Goal: Communication & Community: Answer question/provide support

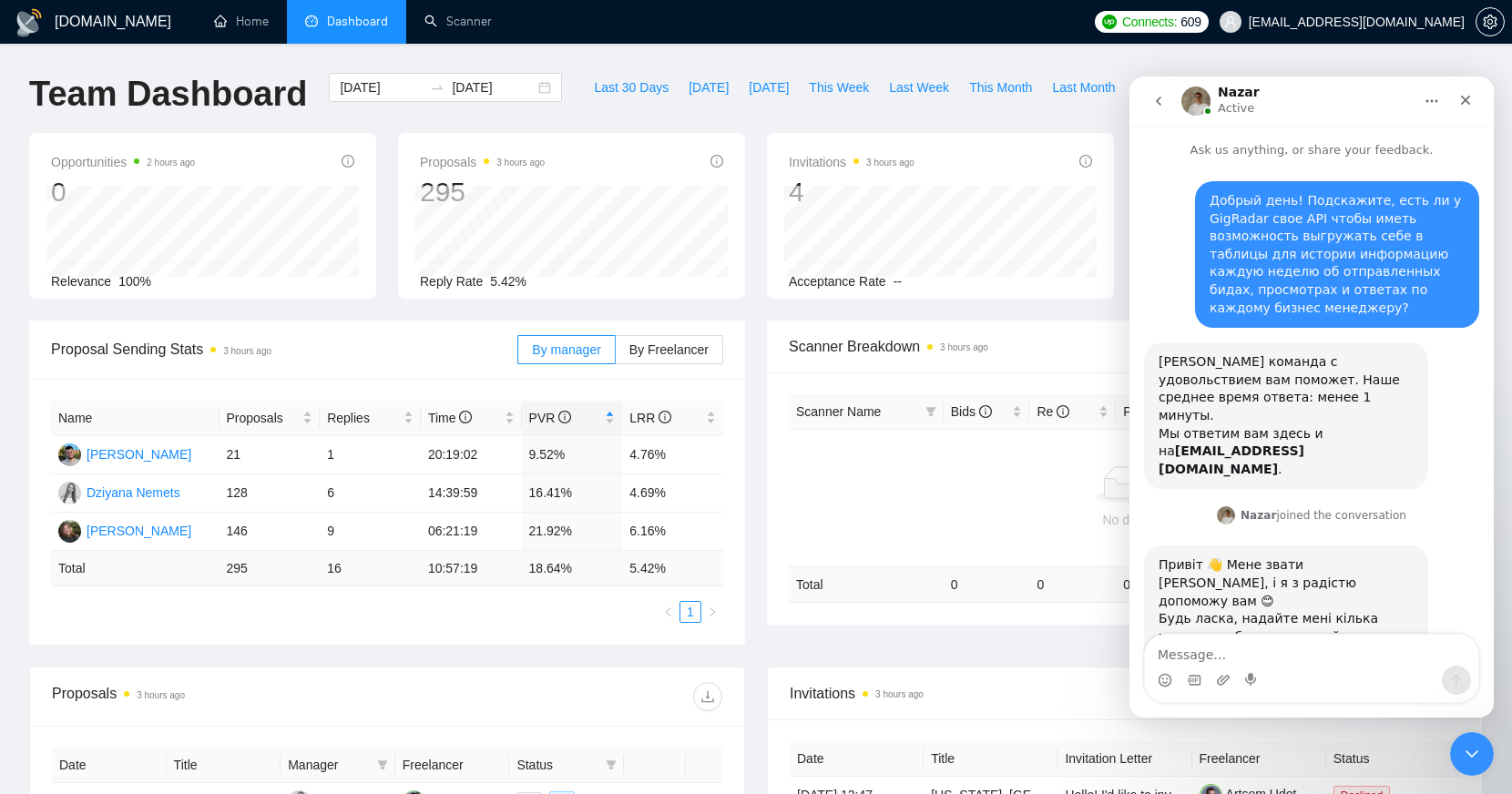
scroll to position [155, 0]
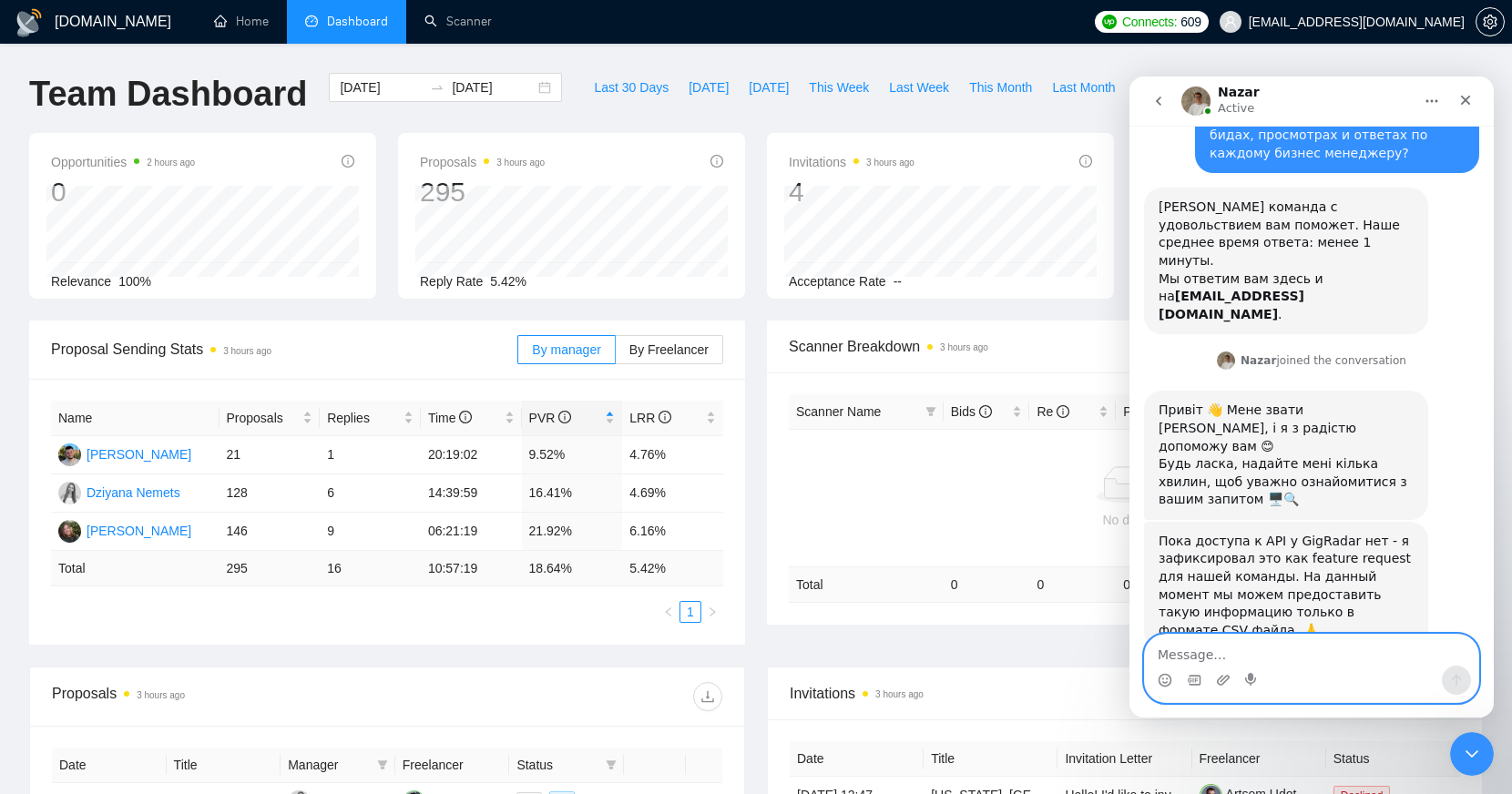
click at [1261, 642] on textarea "Message…" at bounding box center [1311, 651] width 334 height 31
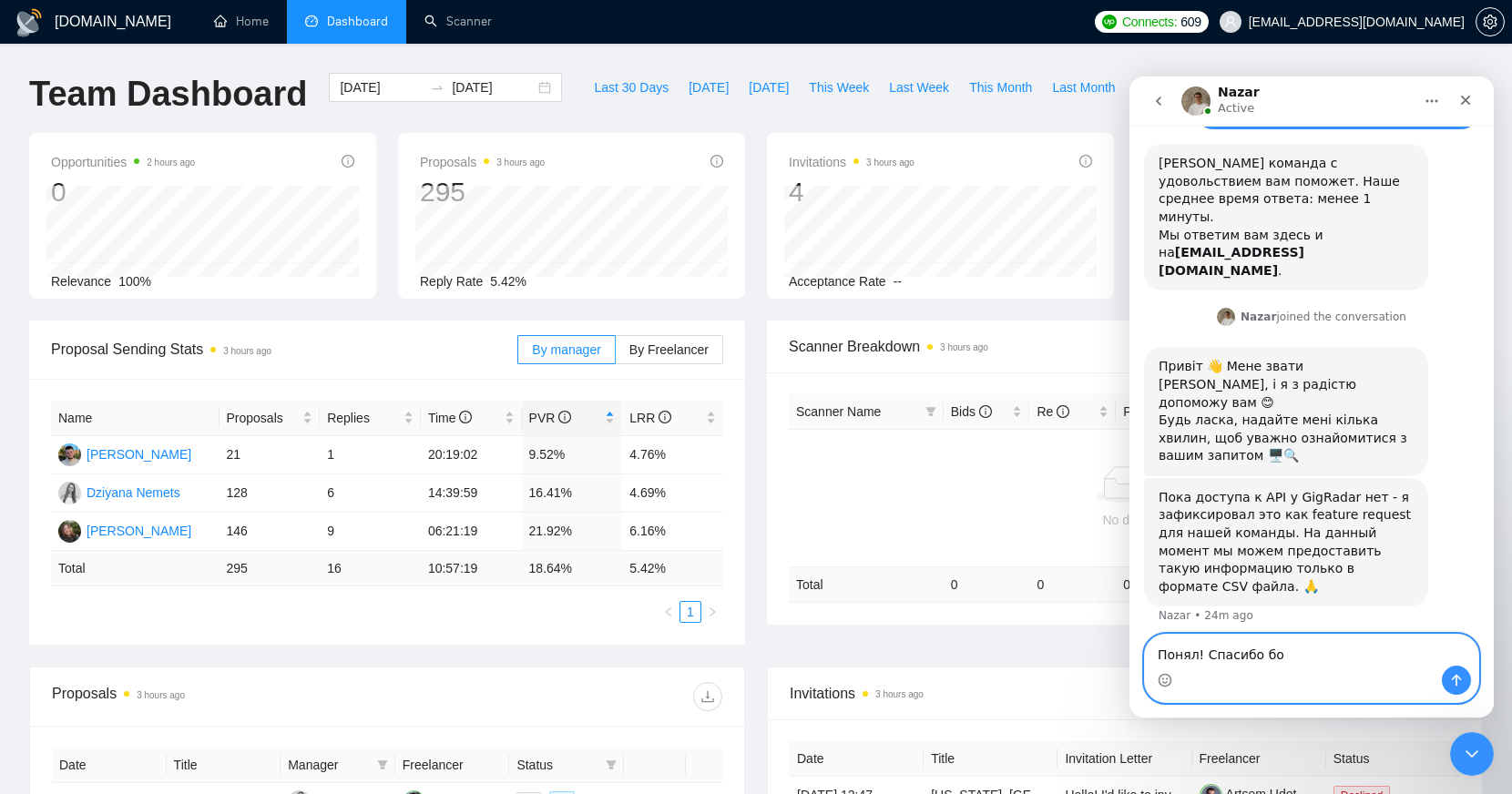
type textarea "Понял! Спасибо бол"
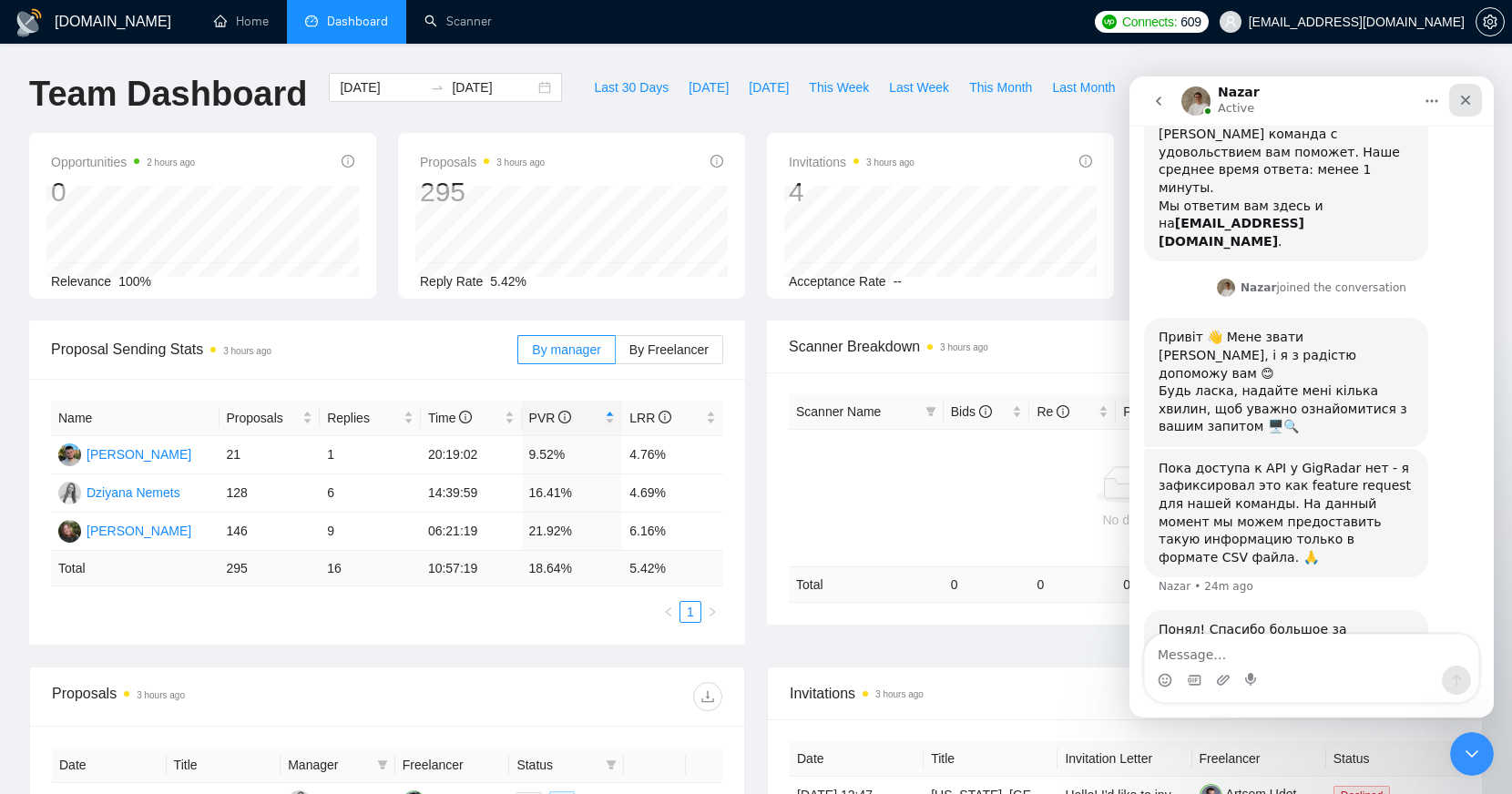
click at [1470, 96] on icon "Close" at bounding box center [1465, 100] width 14 height 14
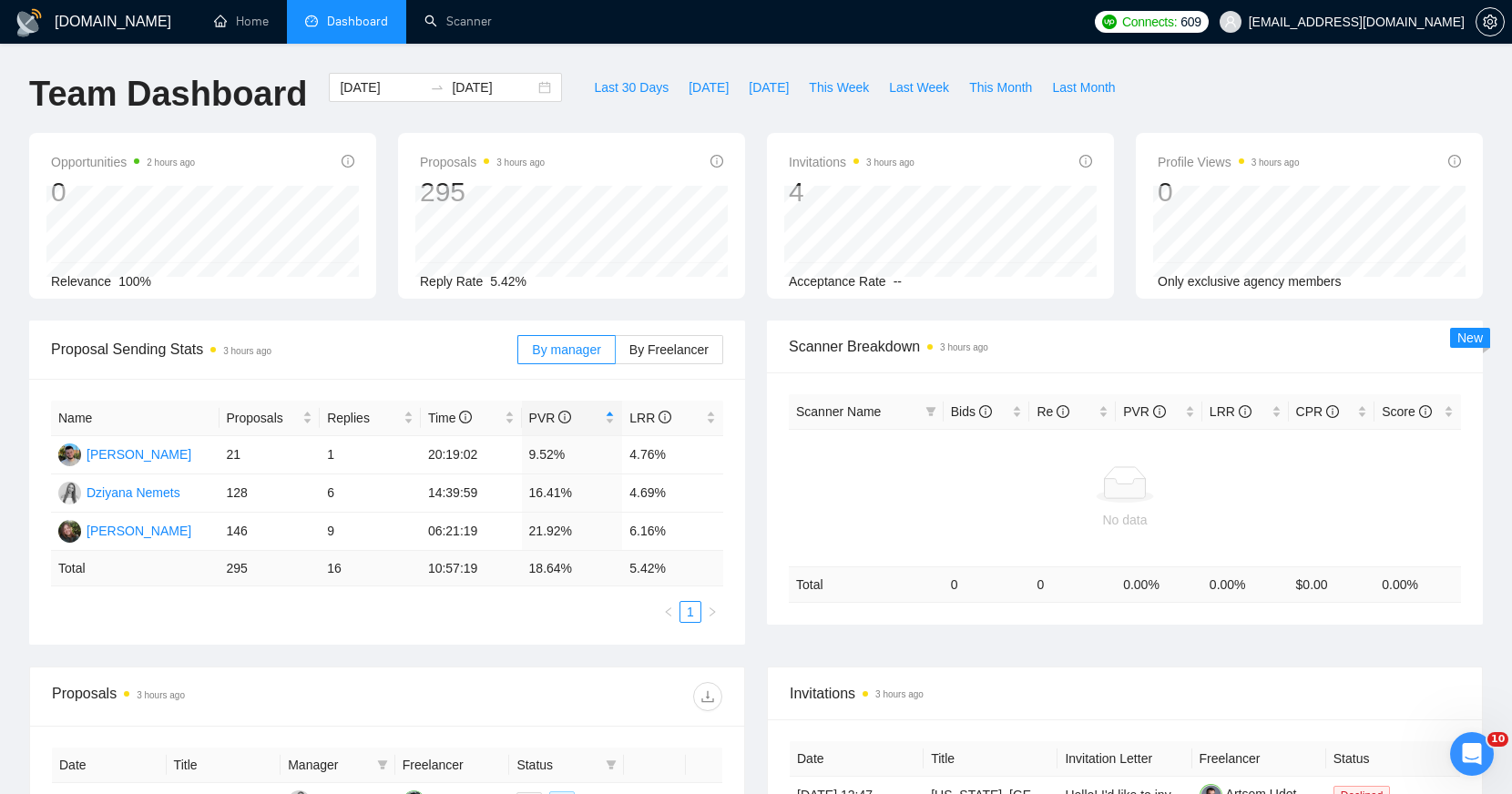
click at [440, 152] on span "Proposals 3 hours ago" at bounding box center [483, 161] width 125 height 22
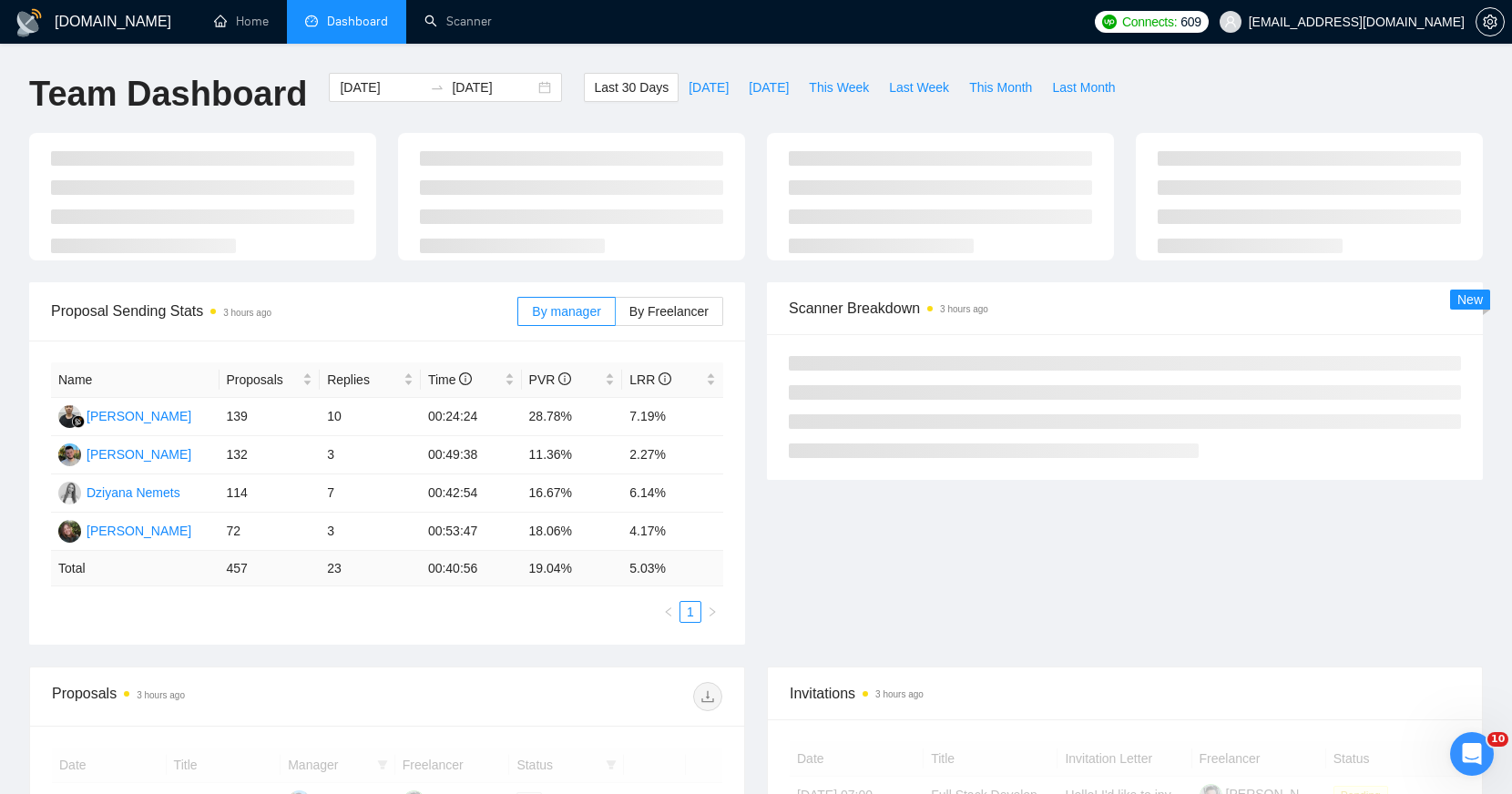
click at [402, 122] on div "[DATE] [DATE]" at bounding box center [445, 103] width 255 height 61
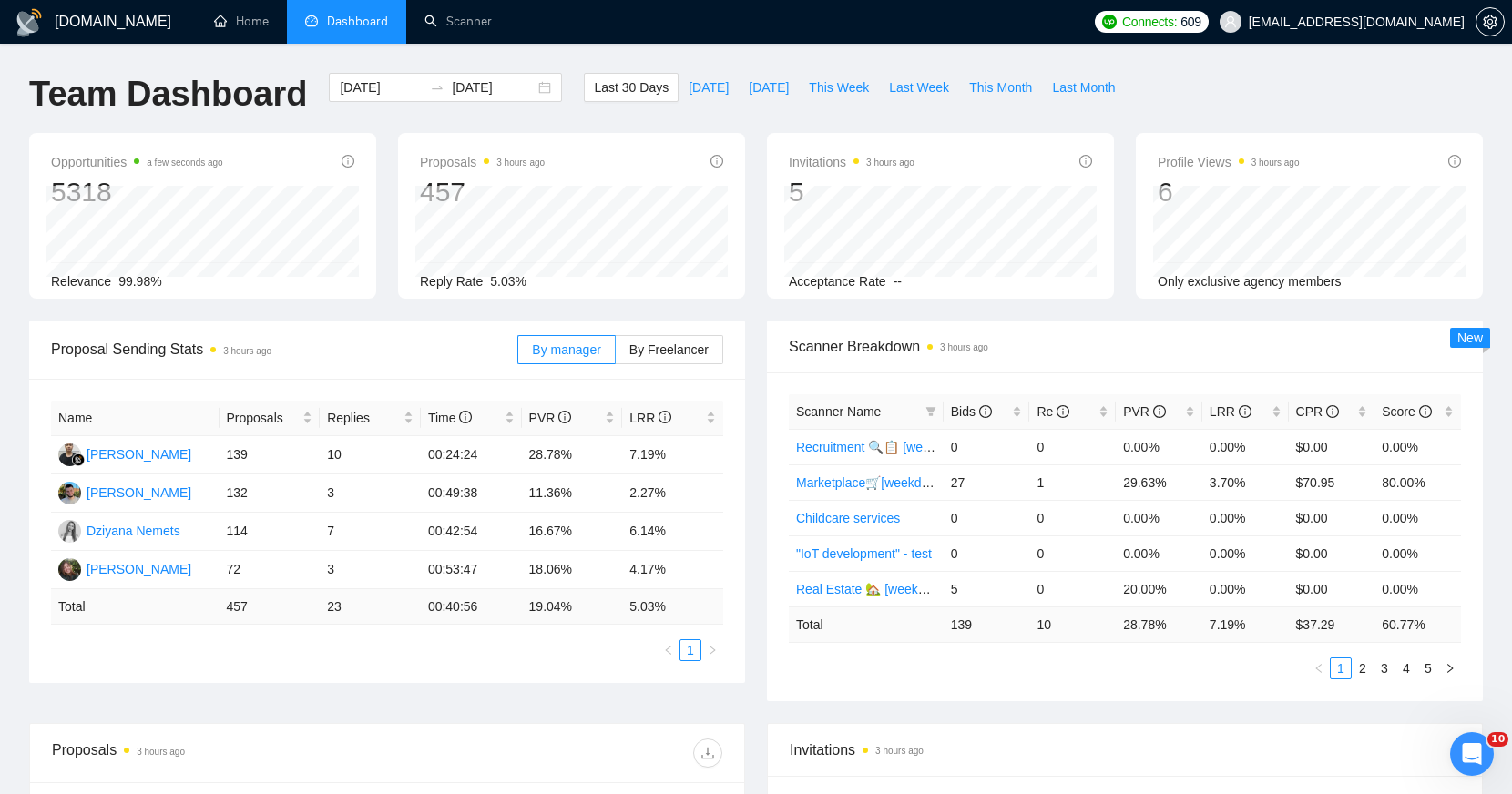
click at [402, 121] on div "[DATE] [DATE]" at bounding box center [445, 103] width 255 height 61
click at [1474, 739] on div "Open Intercom Messenger" at bounding box center [1469, 752] width 61 height 61
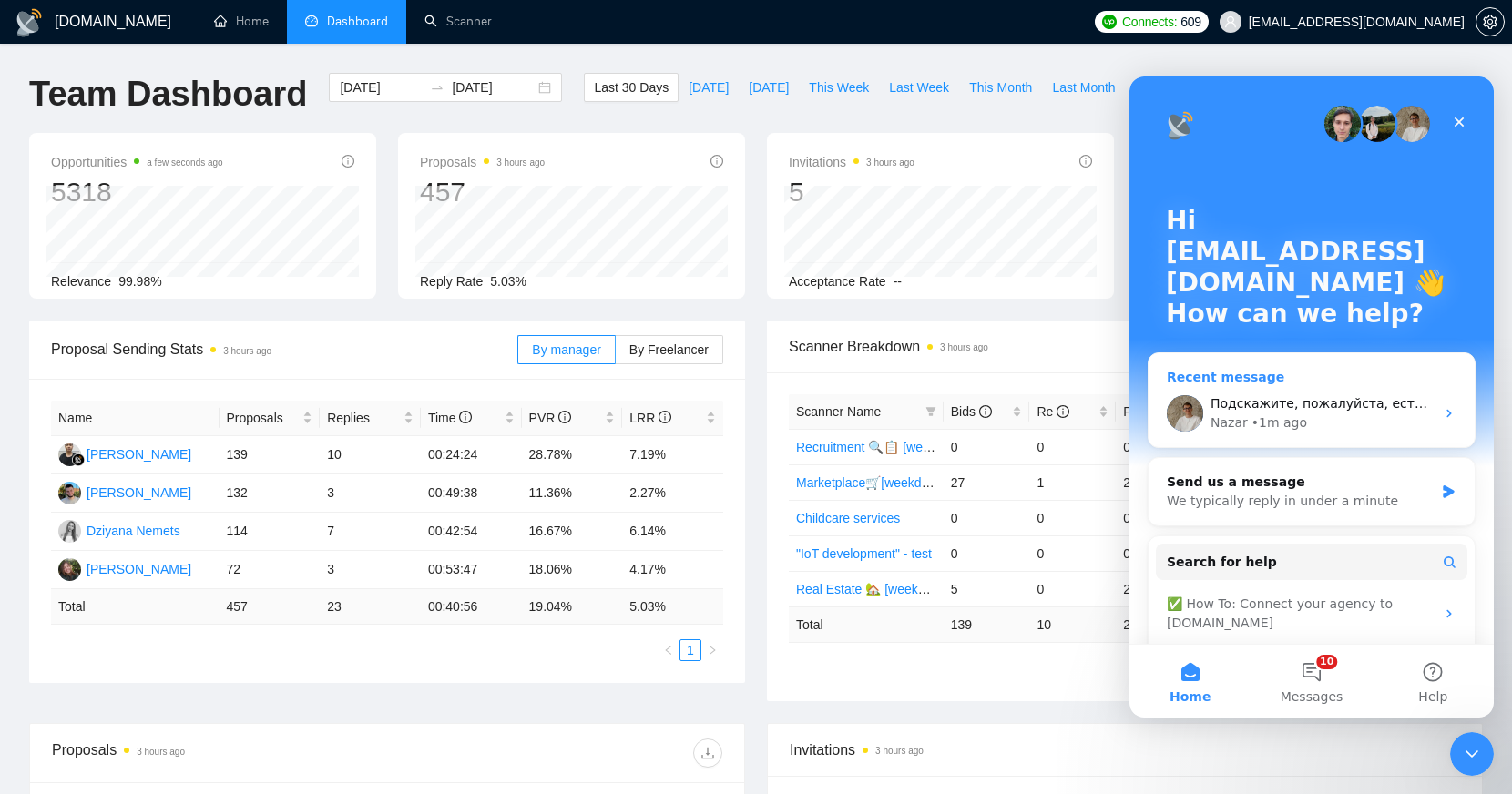
click at [1275, 403] on span "Подскажите, пожалуйста, есть ли у Вас дополнительные вопросы?" at bounding box center [1439, 403] width 458 height 14
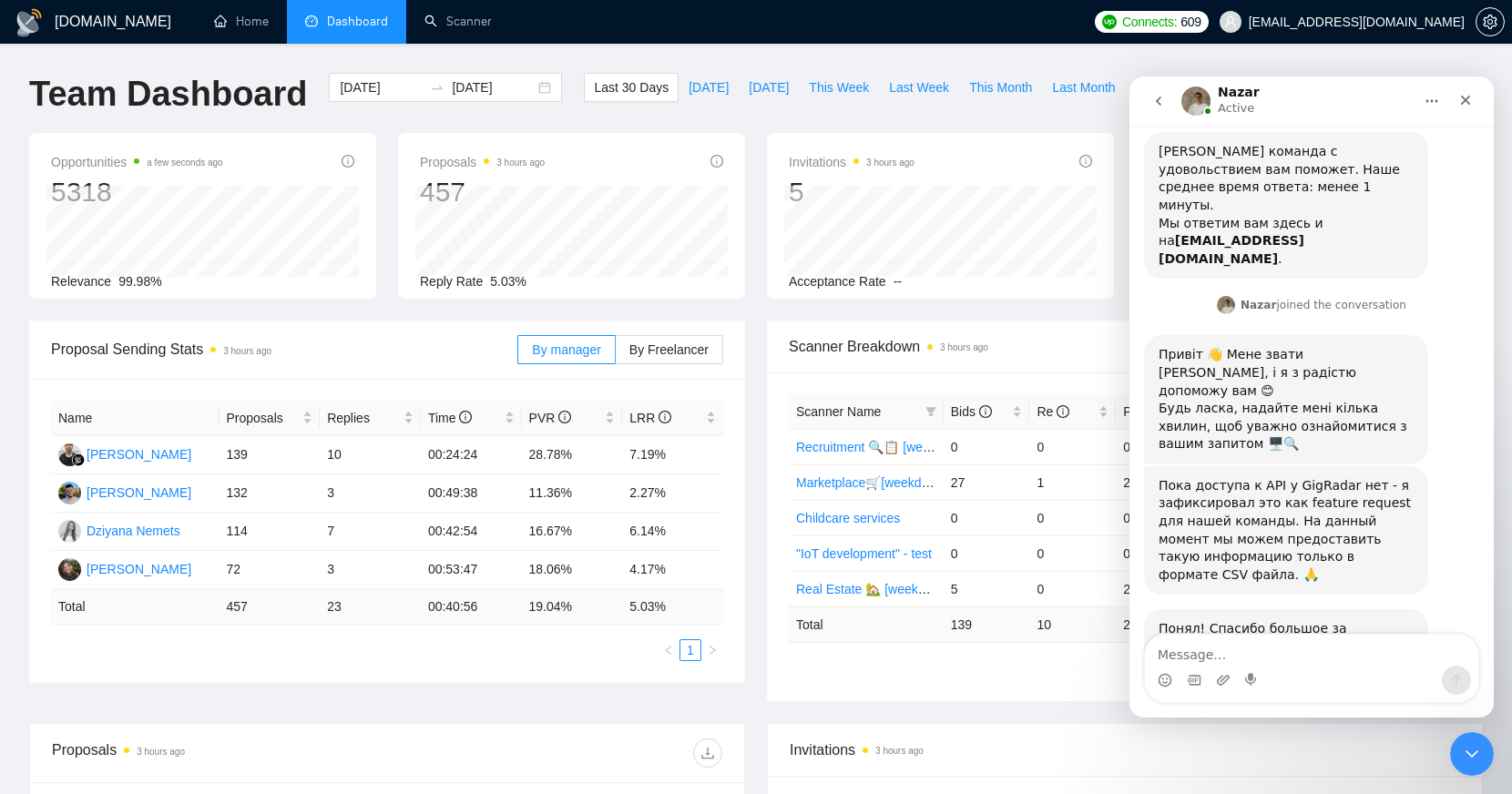
scroll to position [300, 0]
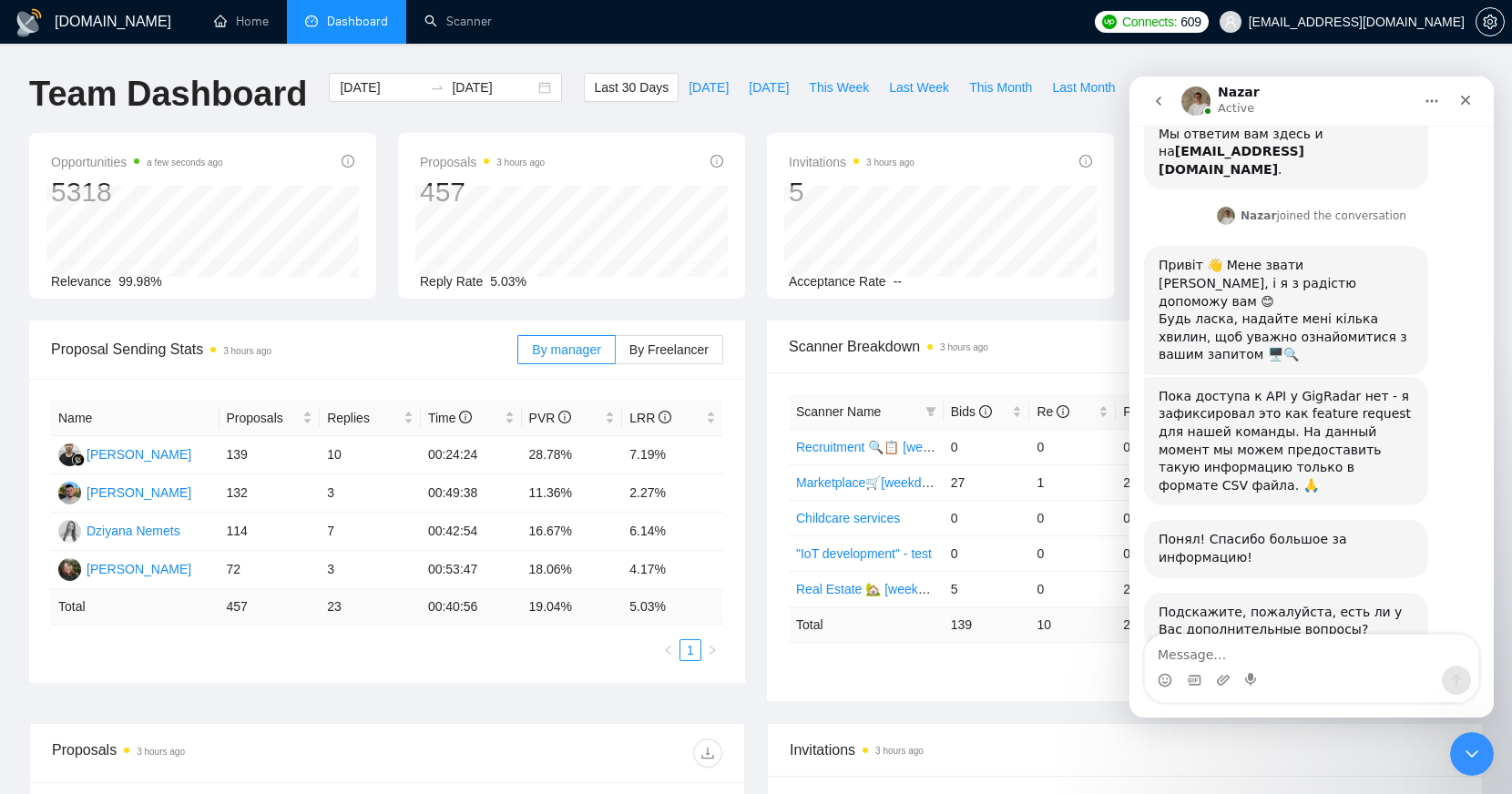
click at [1251, 658] on textarea "Message…" at bounding box center [1311, 651] width 334 height 31
type textarea "Пока что нету, спасибо!"
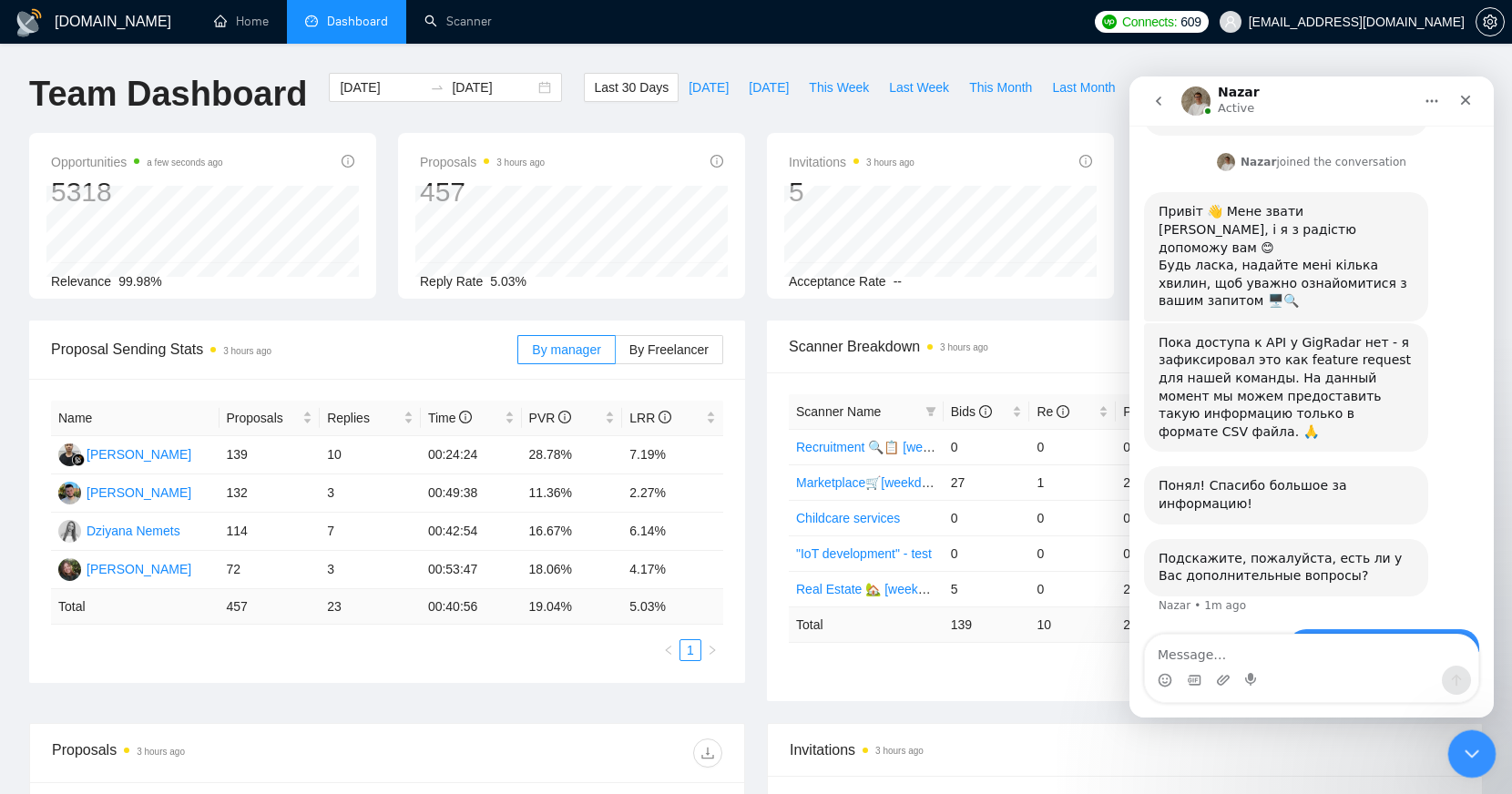
drag, startPoint x: 1467, startPoint y: 782, endPoint x: 18, endPoint y: 38, distance: 1628.8
click at [1424, 751] on span "Invitations 3 hours ago" at bounding box center [1125, 751] width 670 height 23
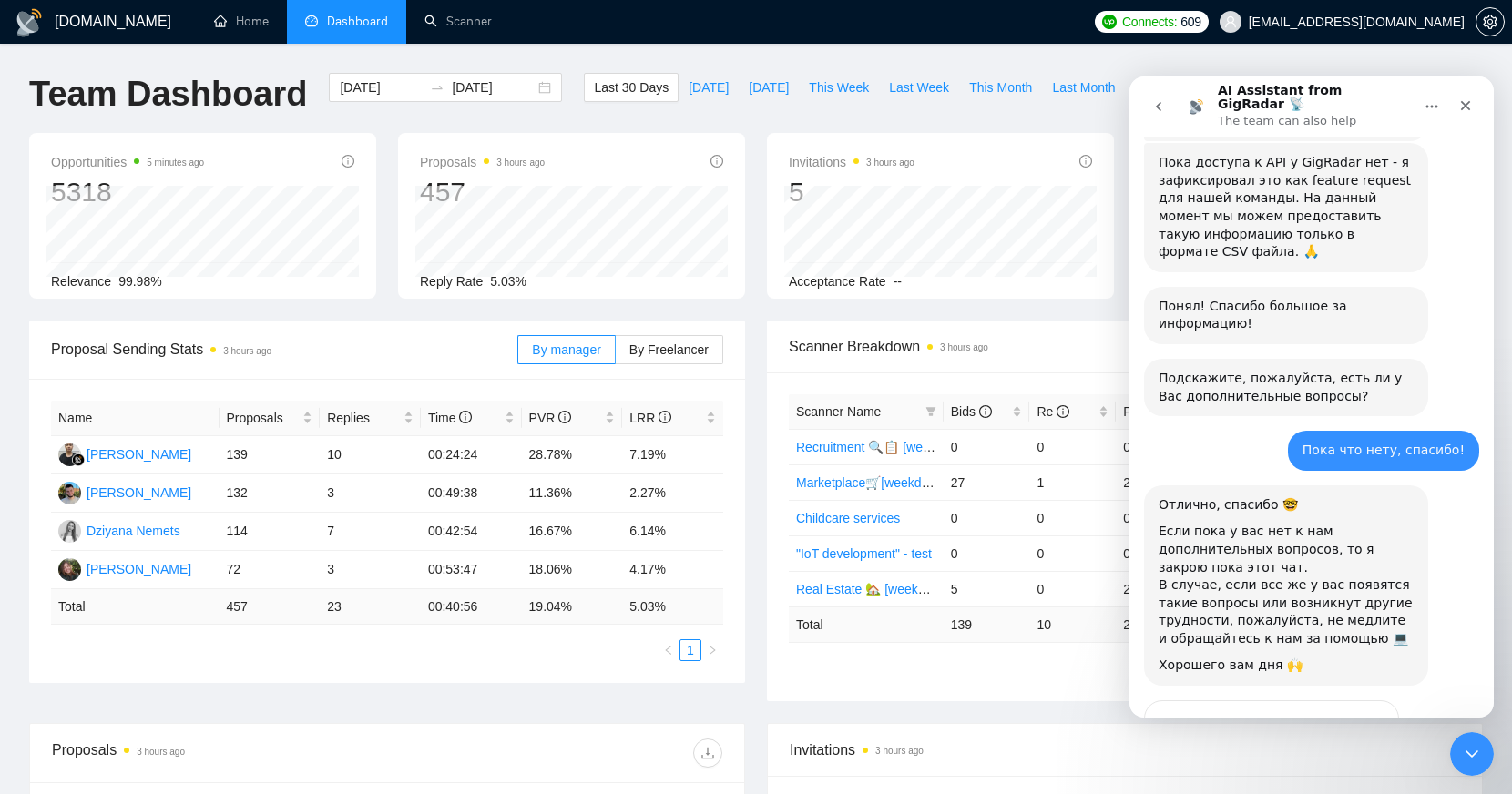
scroll to position [608, 0]
